Goal: Information Seeking & Learning: Learn about a topic

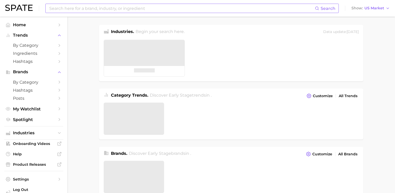
click at [76, 10] on input at bounding box center [182, 8] width 266 height 9
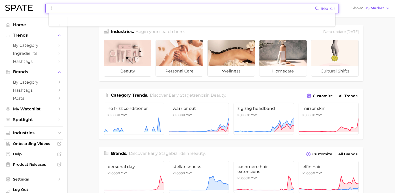
type input "ㅏ"
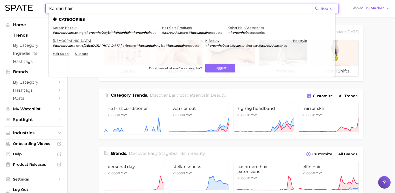
click at [64, 9] on input "korean hair" at bounding box center [182, 8] width 266 height 9
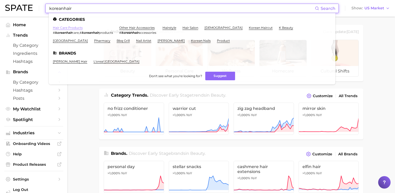
type input "koreanhair"
click at [67, 29] on link "hair care products" at bounding box center [68, 28] width 30 height 4
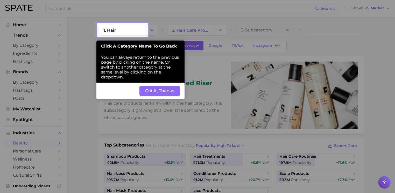
click at [147, 92] on button "Got It, Thanks" at bounding box center [159, 91] width 40 height 10
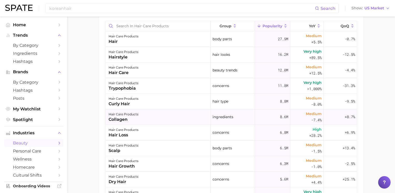
scroll to position [311, 0]
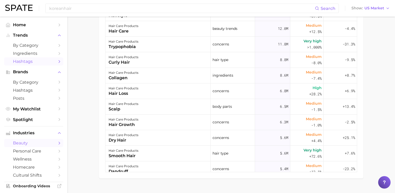
click at [36, 64] on link "Hashtags" at bounding box center [33, 61] width 59 height 8
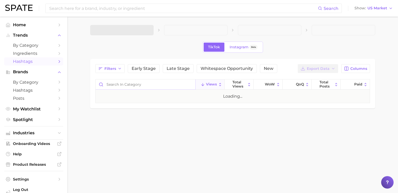
click at [126, 86] on input "Search in category" at bounding box center [146, 84] width 100 height 10
type input "koreanhair"
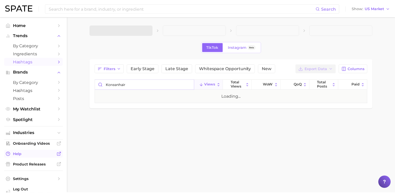
scroll to position [10, 0]
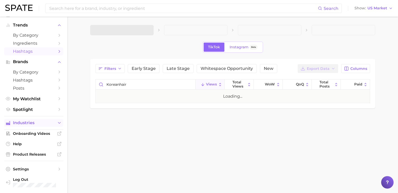
click at [58, 122] on polyline "Sidebar" at bounding box center [59, 122] width 2 height 1
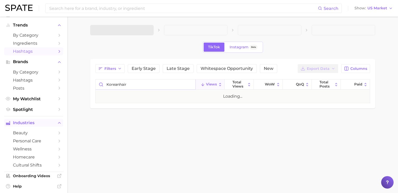
click at [134, 84] on input "koreanhair" at bounding box center [146, 84] width 100 height 10
click at [356, 120] on main "TikTok Instagram Beta Filters Early Stage Late Stage Whitespace Opportunity New…" at bounding box center [232, 75] width 331 height 117
drag, startPoint x: 361, startPoint y: 8, endPoint x: 367, endPoint y: 10, distance: 6.8
click at [361, 8] on span "Show" at bounding box center [360, 8] width 11 height 3
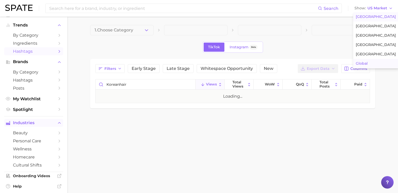
click at [367, 62] on span "Global" at bounding box center [362, 63] width 12 height 4
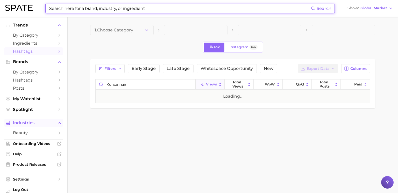
click at [104, 4] on input at bounding box center [180, 8] width 262 height 9
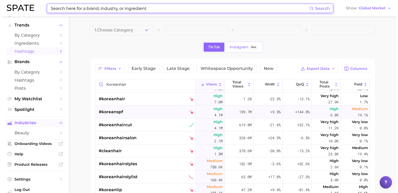
scroll to position [41, 0]
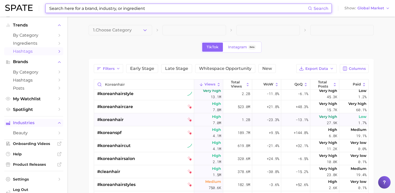
click at [112, 118] on span "#koreanhair" at bounding box center [110, 119] width 26 height 6
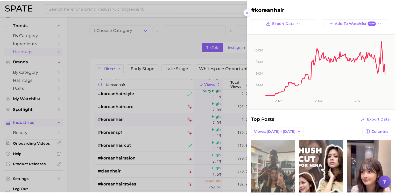
scroll to position [0, 0]
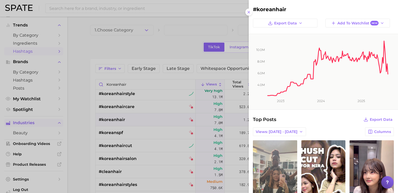
click at [84, 111] on div at bounding box center [199, 96] width 398 height 193
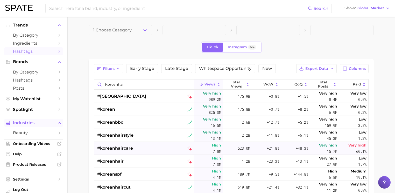
click at [120, 152] on div "#koreanhaircare" at bounding box center [115, 148] width 36 height 13
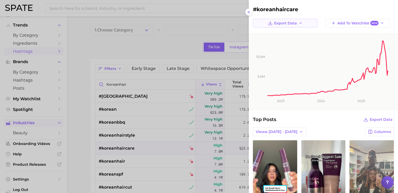
click at [296, 26] on button "Export Data" at bounding box center [285, 23] width 65 height 9
click at [283, 43] on span "Time Series Image" at bounding box center [286, 42] width 35 height 4
drag, startPoint x: 81, startPoint y: 136, endPoint x: 85, endPoint y: 136, distance: 3.9
click at [81, 136] on div at bounding box center [199, 96] width 398 height 193
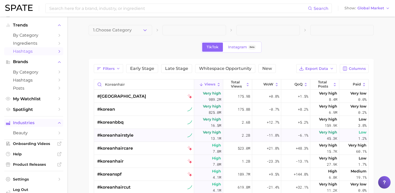
click at [120, 134] on span "#koreanhairstyle" at bounding box center [115, 135] width 36 height 6
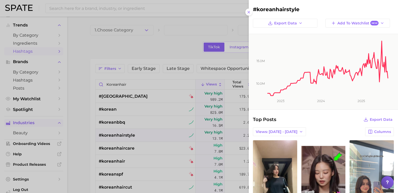
click at [231, 43] on div at bounding box center [199, 96] width 398 height 193
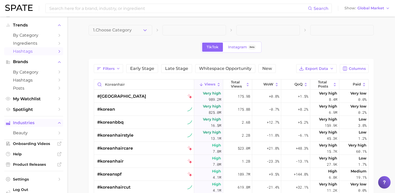
click at [154, 50] on div "TikTok Instagram Beta" at bounding box center [231, 46] width 285 height 11
click at [231, 47] on span "Instagram" at bounding box center [237, 47] width 19 height 4
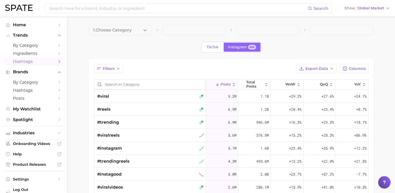
click at [120, 84] on input "Search in category" at bounding box center [150, 84] width 112 height 10
type input "[DEMOGRAPHIC_DATA]"
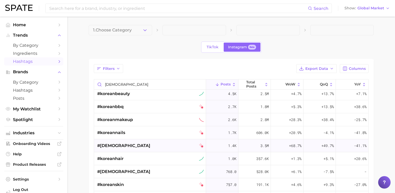
scroll to position [62, 0]
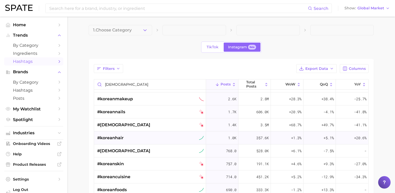
click at [114, 139] on span "#koreanhair" at bounding box center [110, 138] width 26 height 6
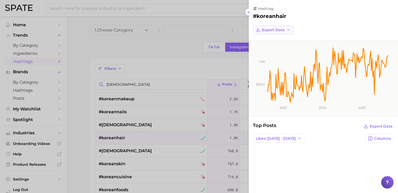
click at [286, 33] on button "Export Data" at bounding box center [273, 29] width 40 height 9
click at [286, 31] on icon "button" at bounding box center [288, 30] width 4 height 4
drag, startPoint x: 66, startPoint y: 71, endPoint x: 70, endPoint y: 69, distance: 4.8
click at [66, 71] on div at bounding box center [199, 96] width 398 height 193
